Goal: Obtain resource: Download file/media

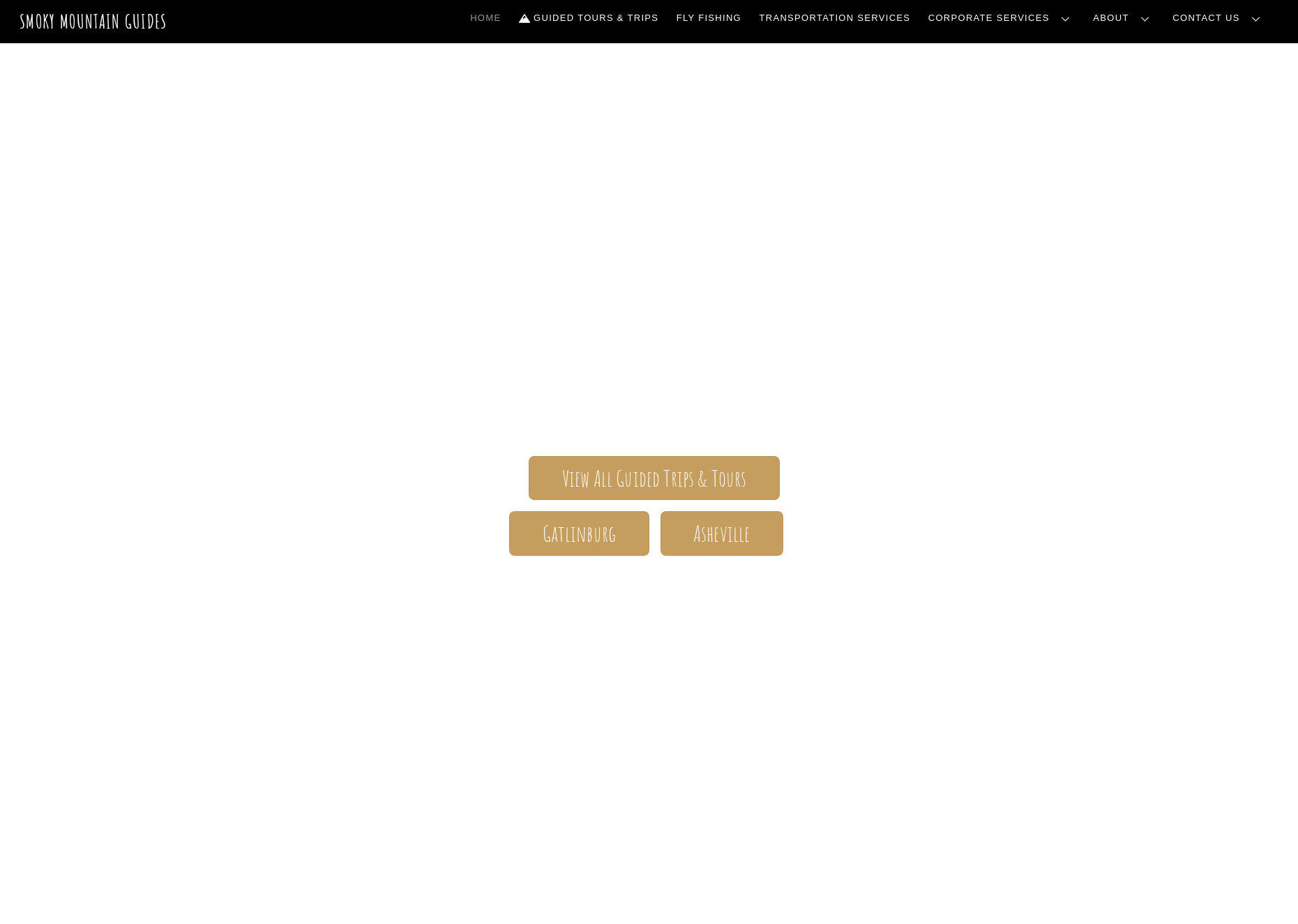
click at [1071, 305] on div "Smoky Mountain Guides The ONLY one-stop, full Service Guide Company for the Gat…" at bounding box center [649, 438] width 1298 height 790
click at [656, 474] on span "View All Guided Trips & Tours" at bounding box center [655, 478] width 185 height 15
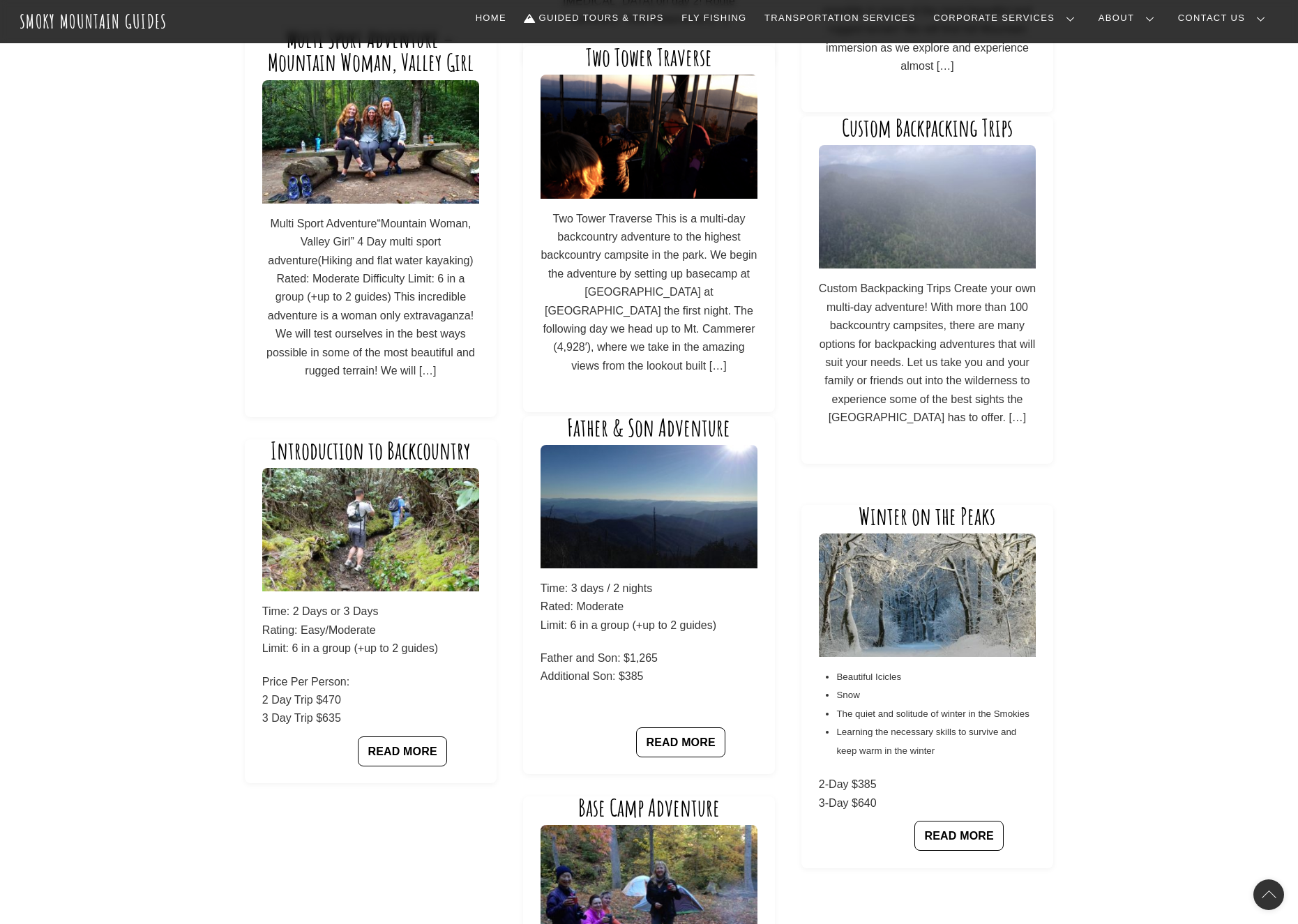
scroll to position [967, 0]
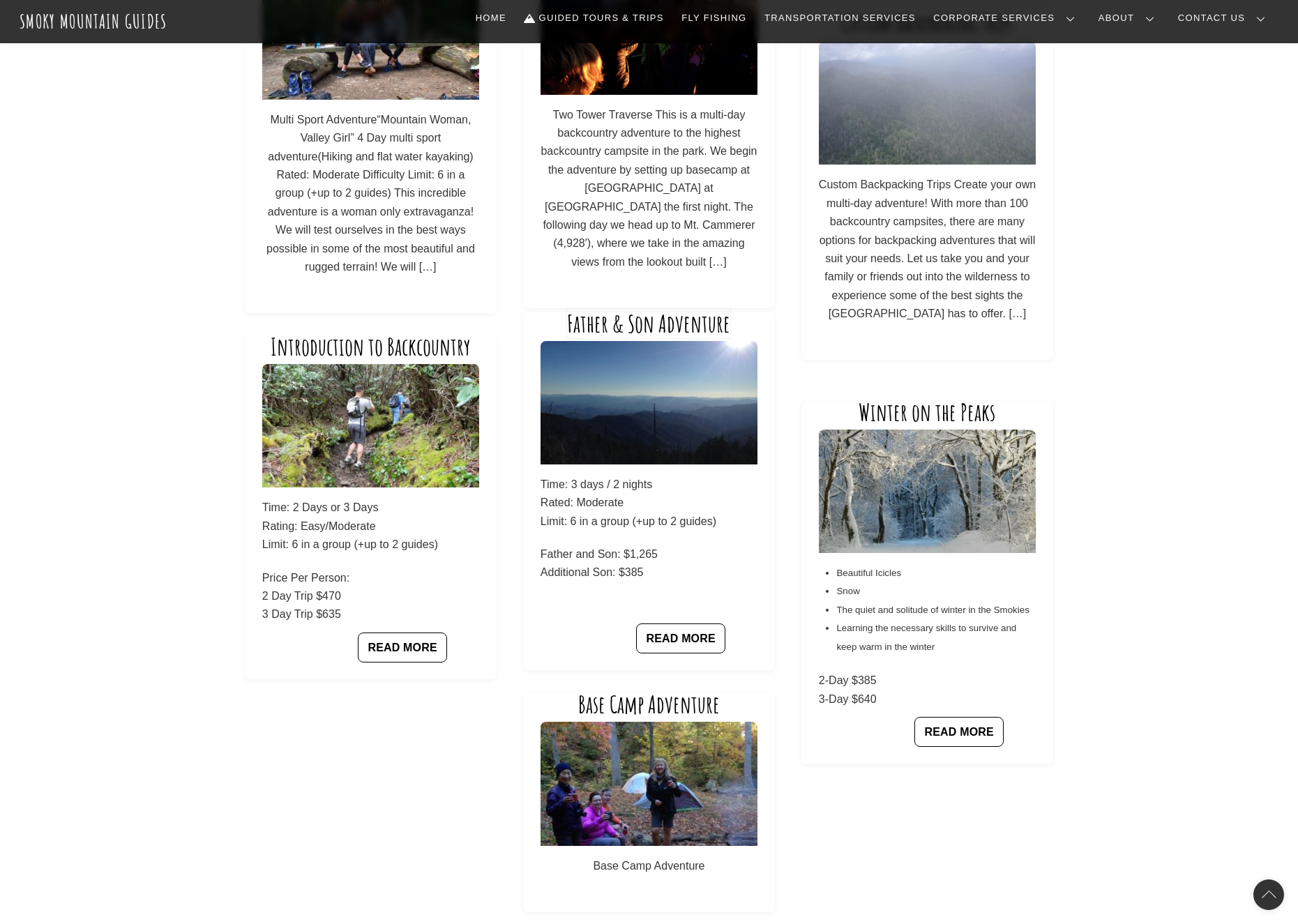
click at [628, 311] on link "Father & Son Adventure" at bounding box center [649, 323] width 163 height 30
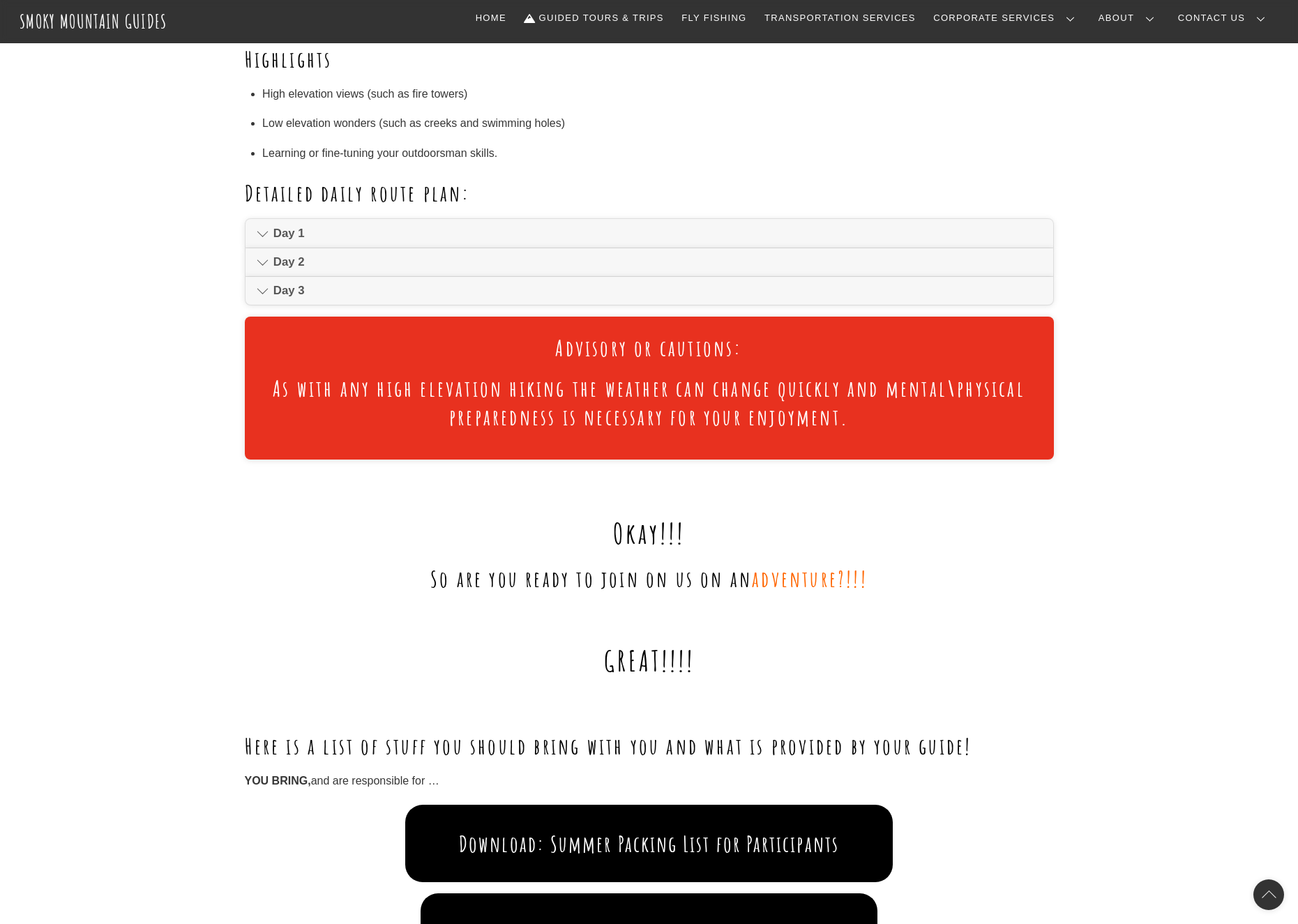
scroll to position [832, 0]
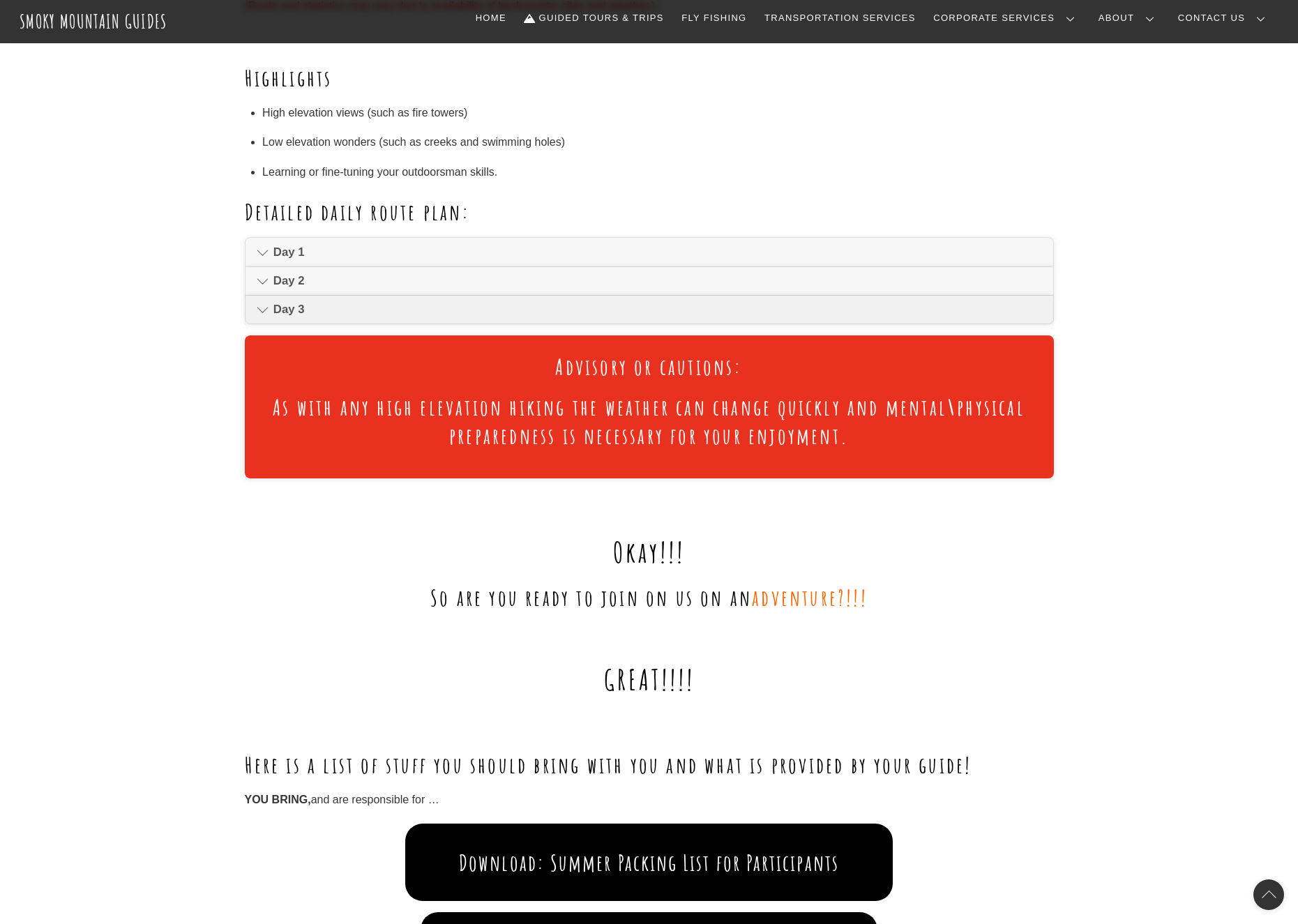
click at [302, 302] on span "Day 3" at bounding box center [657, 309] width 768 height 17
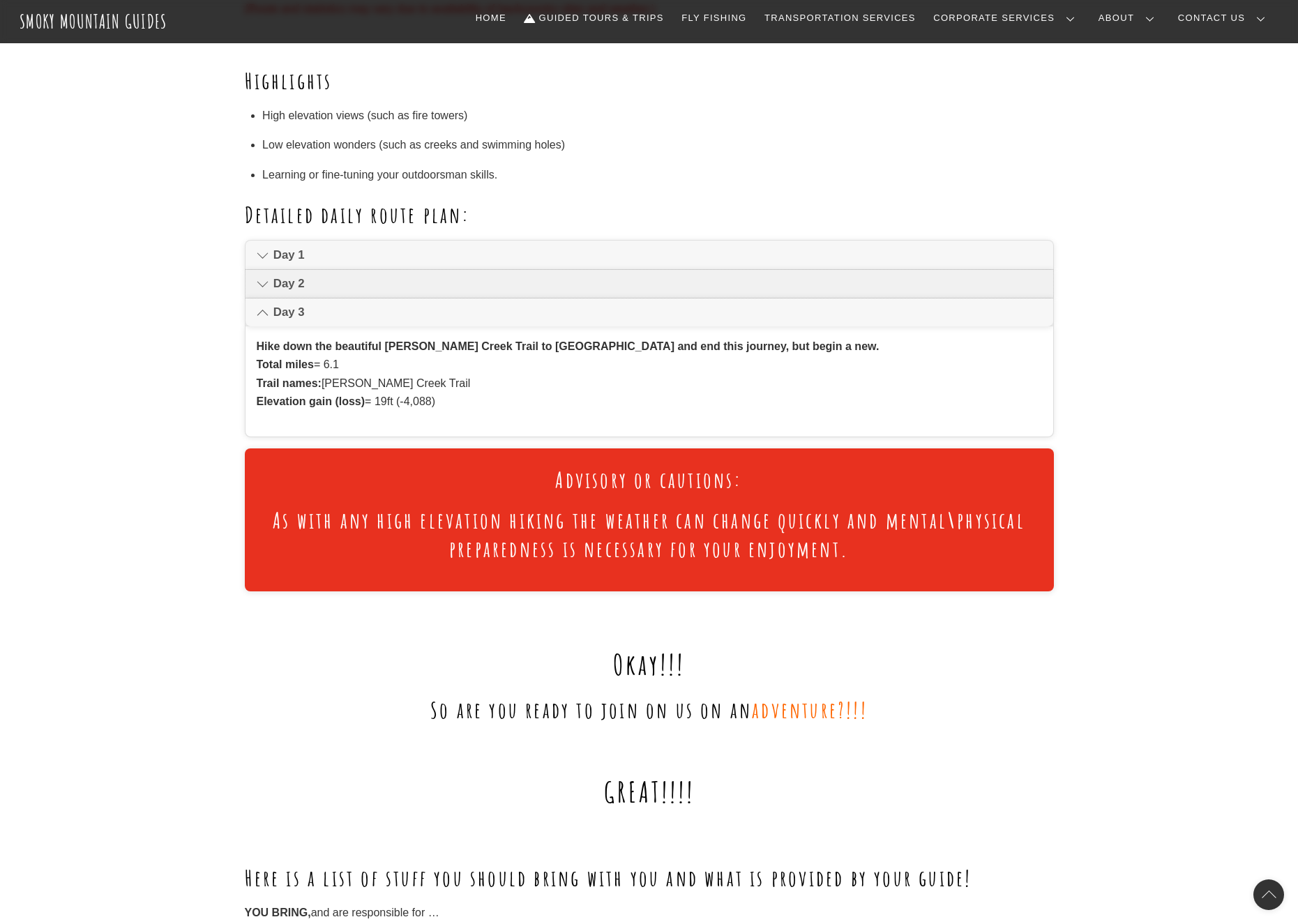
click at [294, 284] on span "Day 2" at bounding box center [657, 283] width 768 height 17
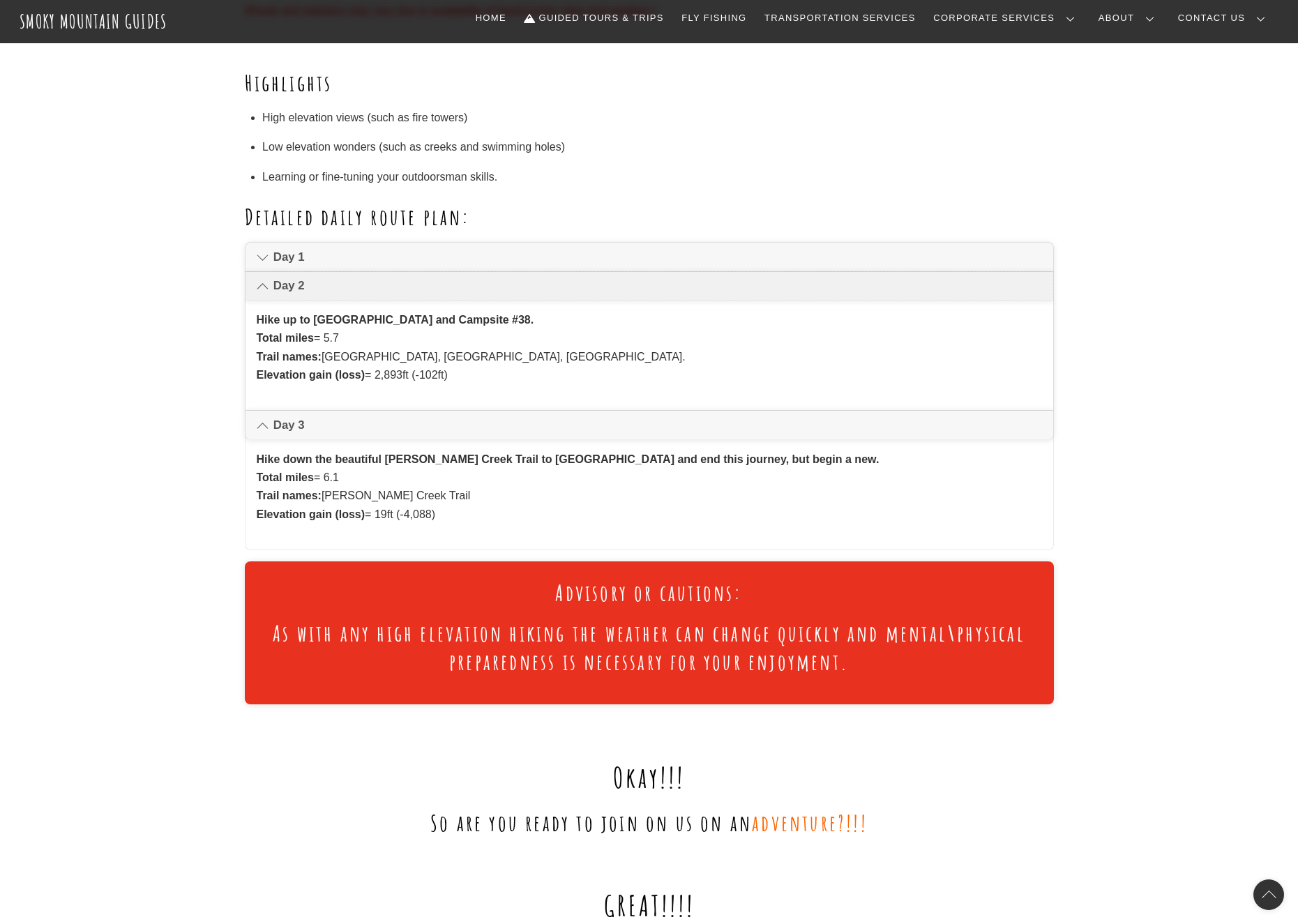
scroll to position [827, 0]
click at [294, 269] on ul "Day 1 We will hike up “big creek” trail to Walnut Bottoms Campsite #37. Total m…" at bounding box center [649, 396] width 809 height 309
click at [294, 257] on span "Day 1" at bounding box center [657, 257] width 768 height 17
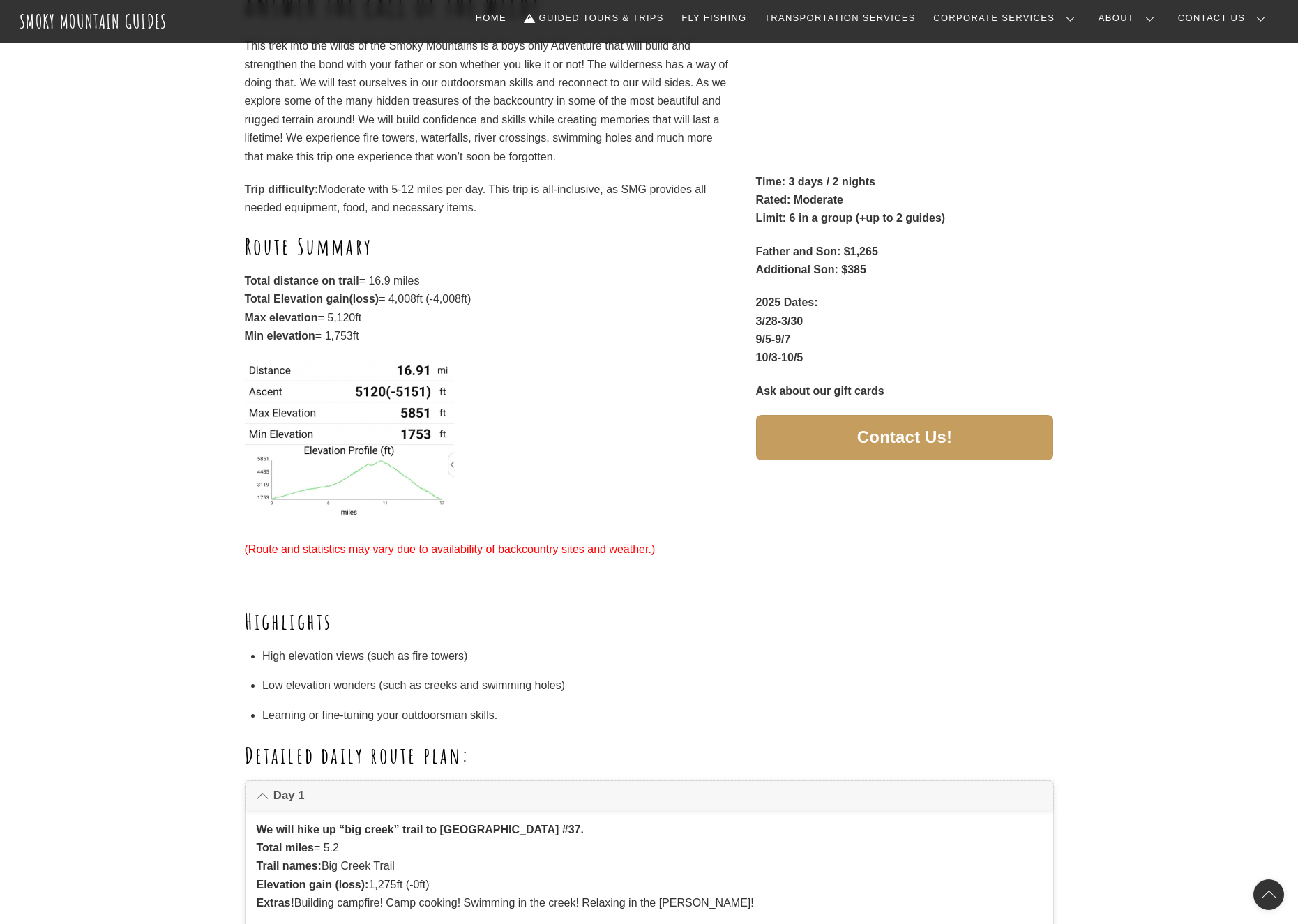
scroll to position [288, 0]
drag, startPoint x: 813, startPoint y: 337, endPoint x: 763, endPoint y: 337, distance: 50.0
click at [763, 337] on p "2025 Dates: 3/28-3/30 9/5-9/7 10/3-10/5" at bounding box center [905, 331] width 298 height 74
click at [757, 337] on strong "9/5-9/7" at bounding box center [774, 340] width 35 height 12
drag, startPoint x: 752, startPoint y: 336, endPoint x: 811, endPoint y: 340, distance: 59.1
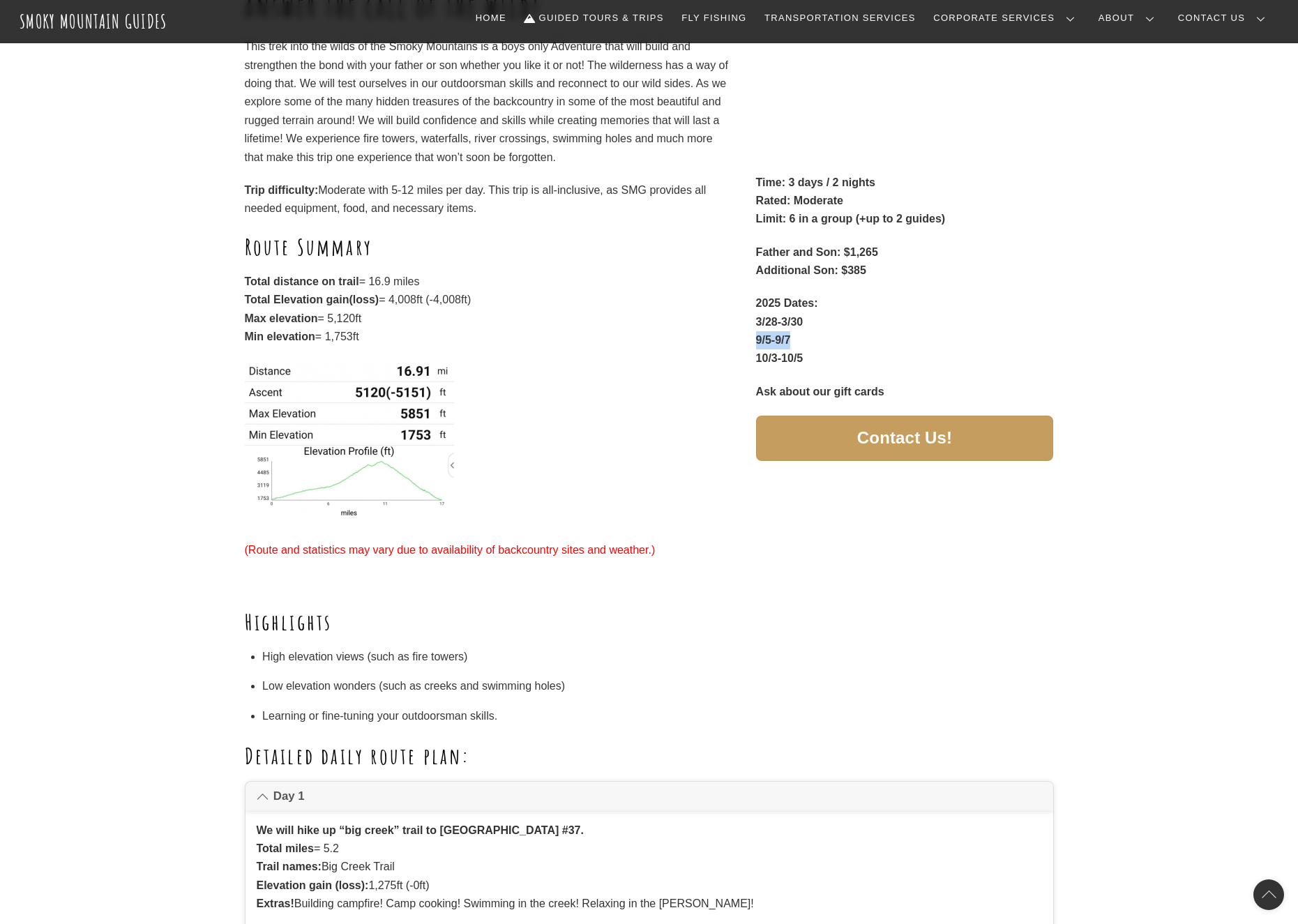
click at [811, 340] on div "Deep into the forest we will journey to answer the call of the wild! This trek …" at bounding box center [649, 265] width 809 height 617
click at [811, 340] on p "2025 Dates: 3/28-3/30 9/5-9/7 10/3-10/5" at bounding box center [905, 331] width 298 height 74
drag, startPoint x: 815, startPoint y: 355, endPoint x: 751, endPoint y: 349, distance: 64.3
click at [751, 349] on div "Deep into the forest we will journey to answer the call of the wild! This trek …" at bounding box center [649, 265] width 809 height 617
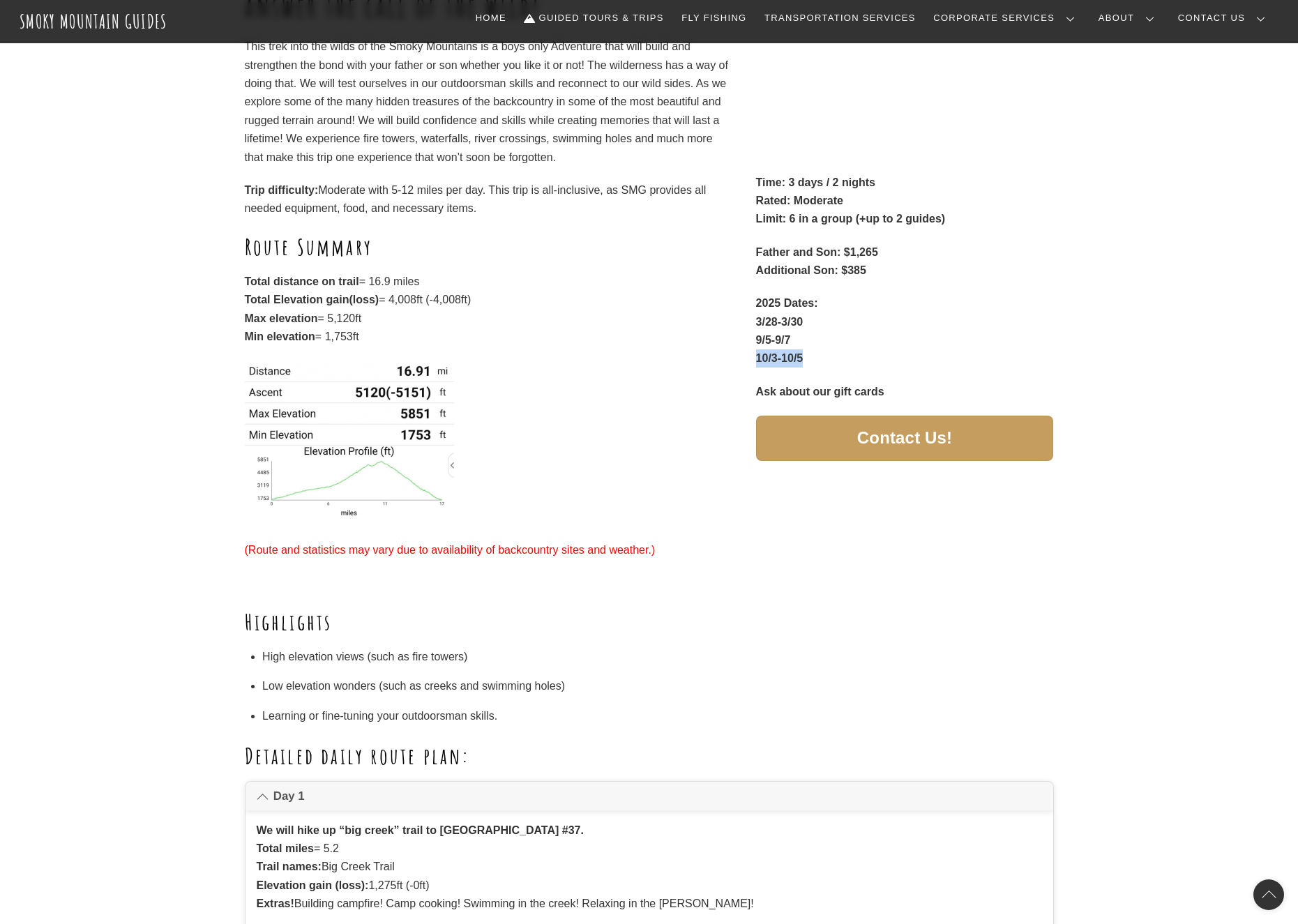
drag, startPoint x: 751, startPoint y: 349, endPoint x: 847, endPoint y: 350, distance: 96.0
click at [847, 350] on div "Deep into the forest we will journey to answer the call of the wild! This trek …" at bounding box center [649, 265] width 809 height 617
click at [847, 350] on p "2025 Dates: 3/28-3/30 9/5-9/7 10/3-10/5" at bounding box center [905, 331] width 298 height 74
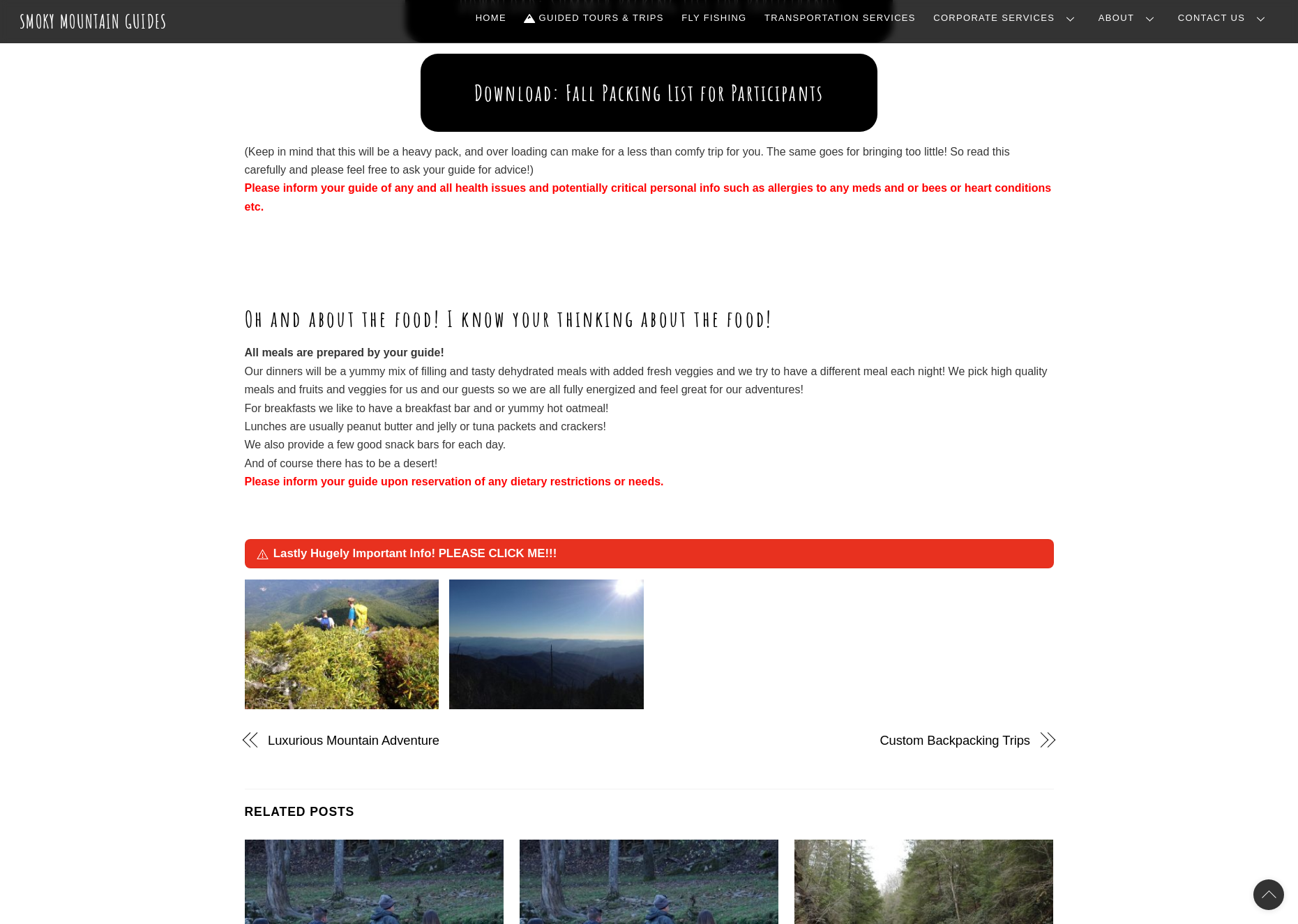
scroll to position [2081, 0]
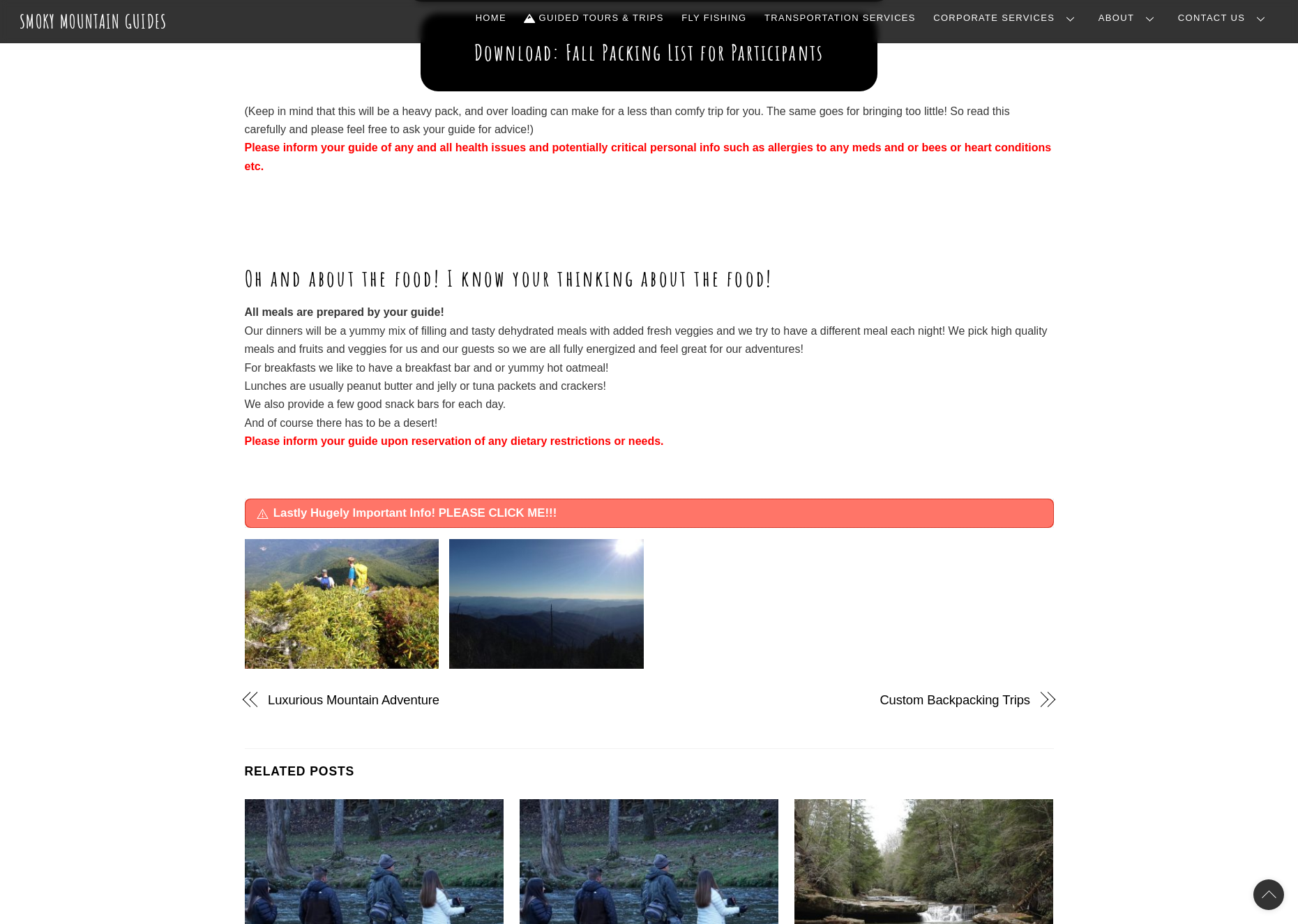
click at [547, 514] on span "Lastly Hugely Important Info! PLEASE CLICK ME!!!" at bounding box center [657, 513] width 768 height 17
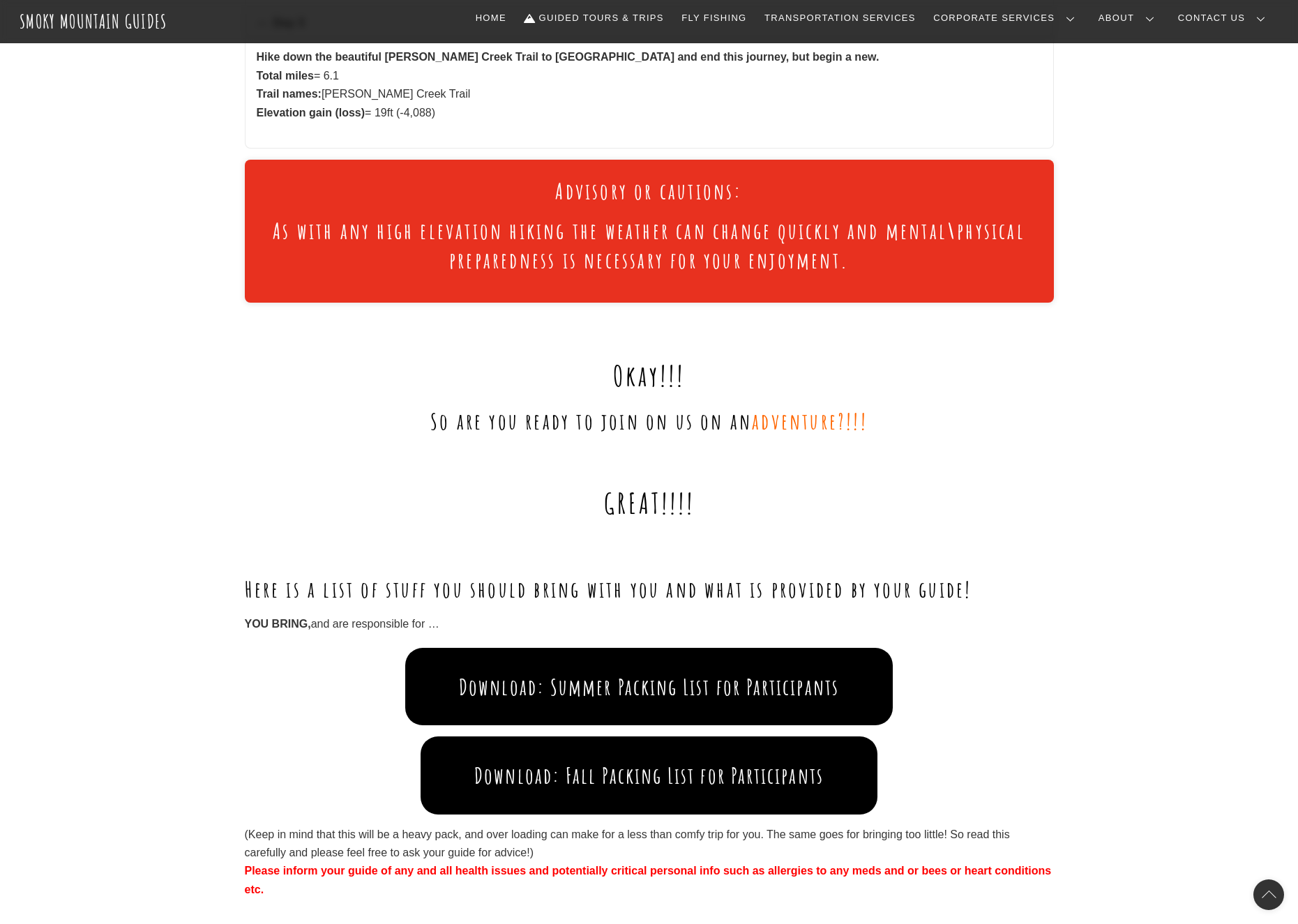
scroll to position [1513, 0]
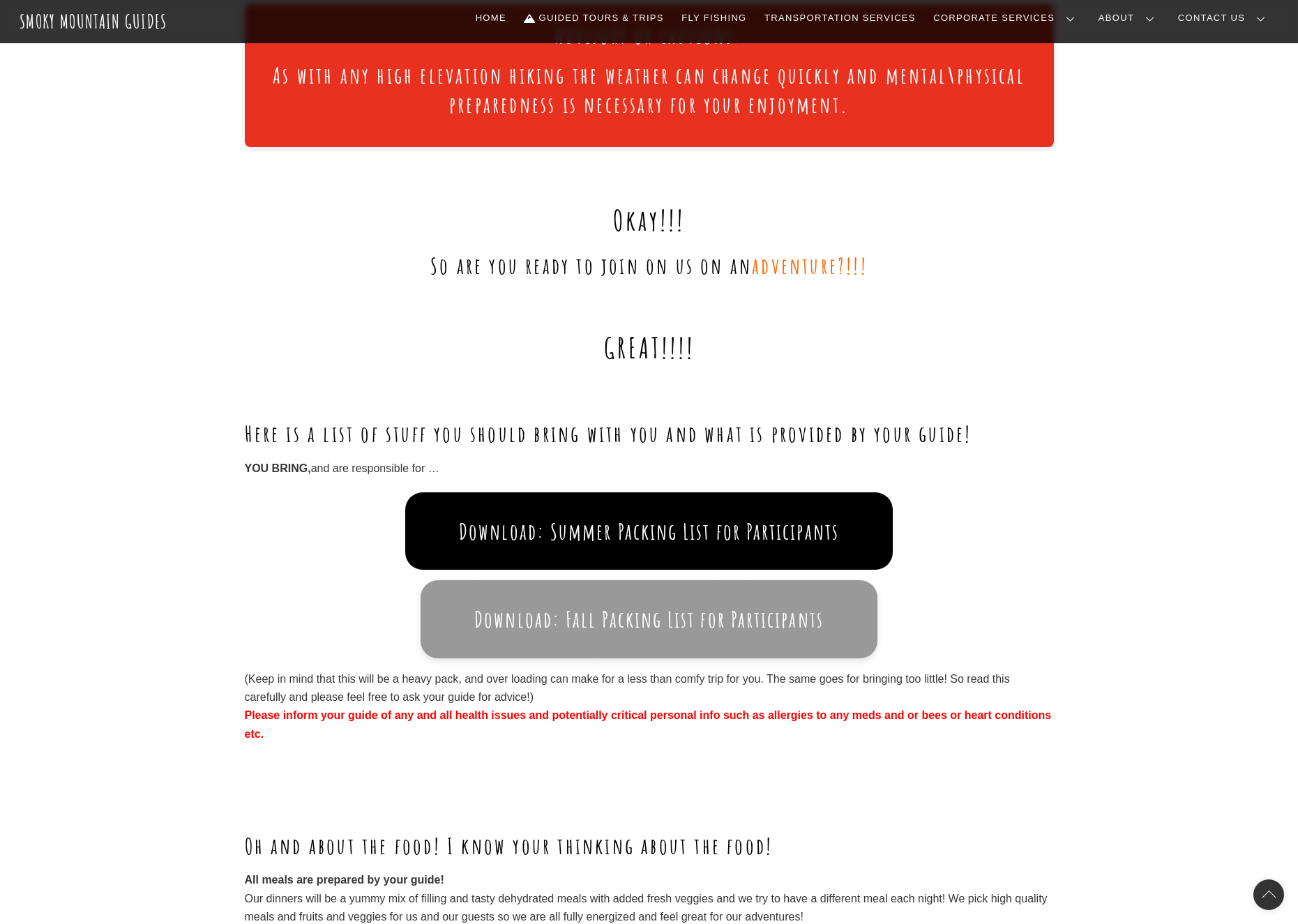
click at [676, 600] on button "Download: Fall Packing List for Participants" at bounding box center [649, 619] width 456 height 77
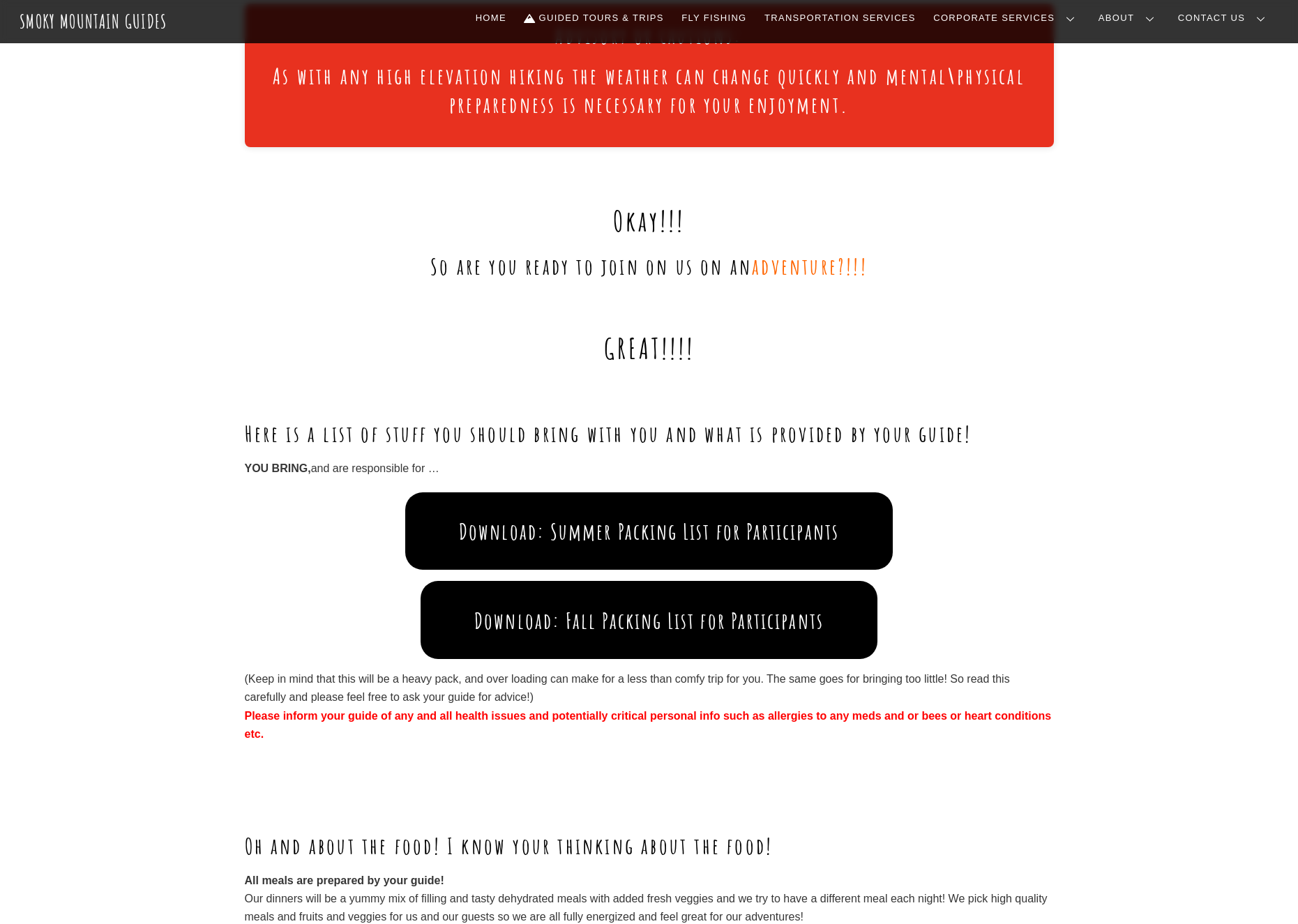
click at [827, 267] on span "adventure?!!!" at bounding box center [809, 266] width 116 height 29
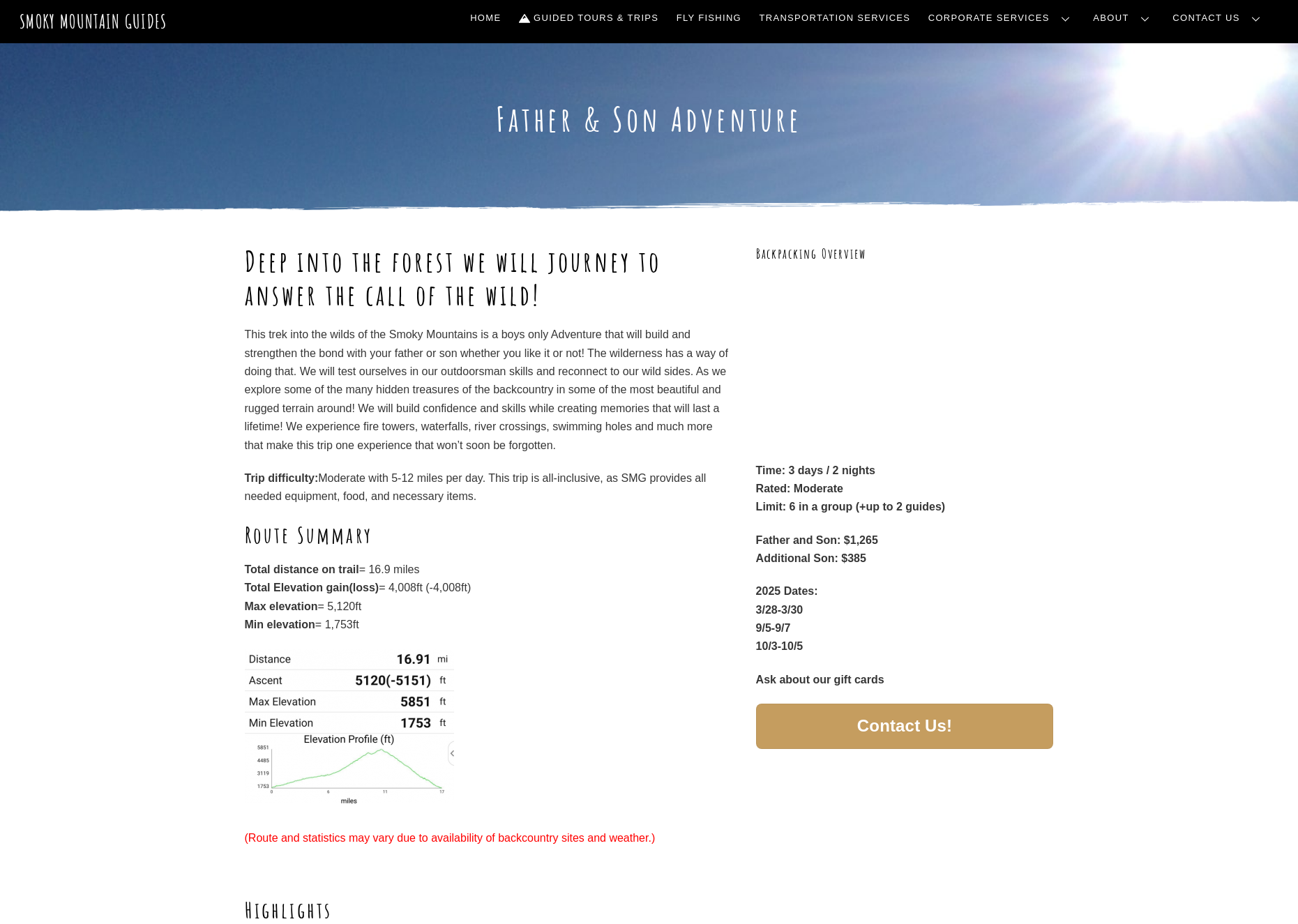
click at [1148, 473] on div "Deep into the forest we will journey to answer the call of the wild! This trek …" at bounding box center [649, 553] width 1298 height 684
click at [0, 0] on link "Frequently Asked Questions" at bounding box center [0, 0] width 0 height 0
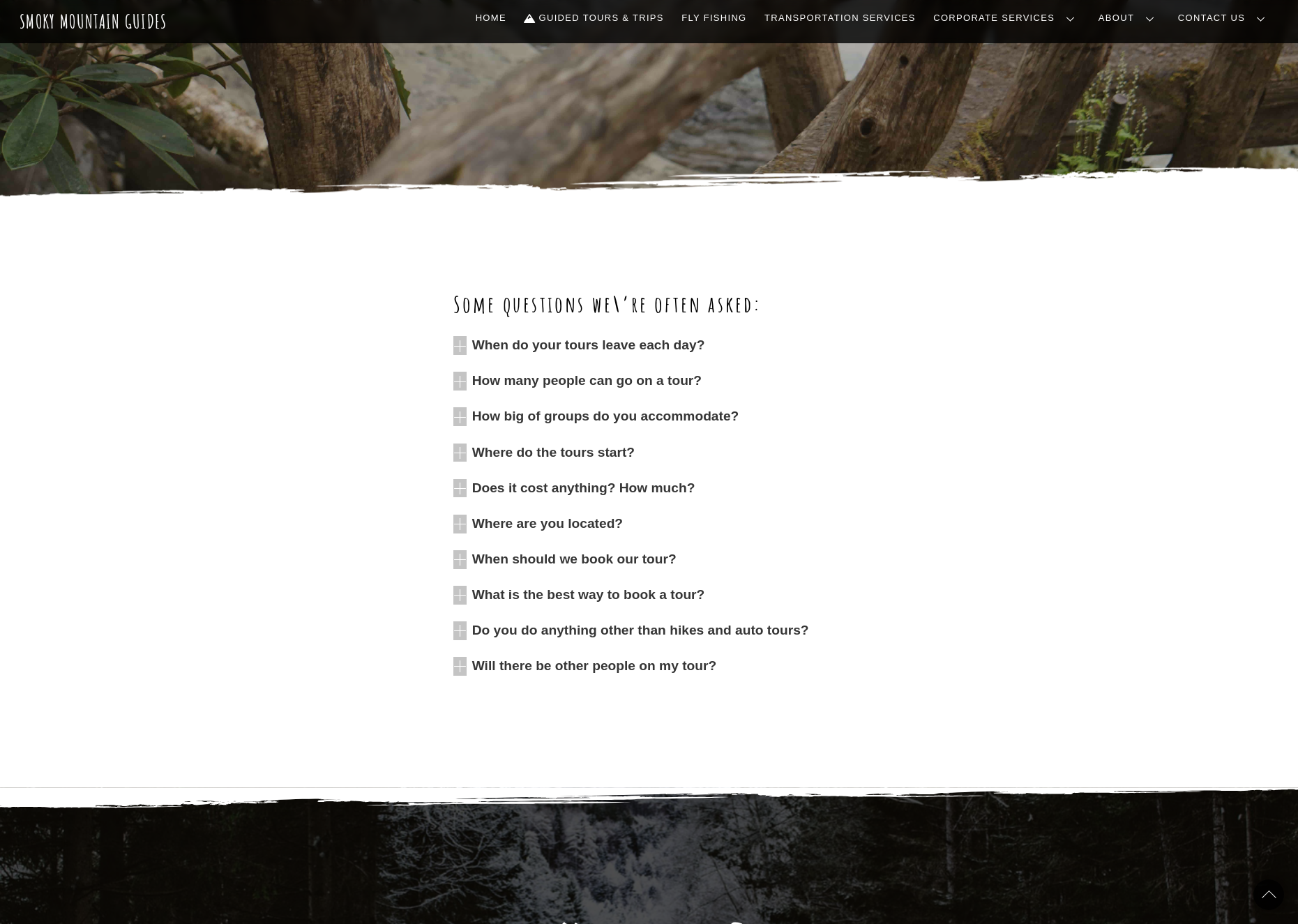
scroll to position [313, 0]
